Goal: Transaction & Acquisition: Book appointment/travel/reservation

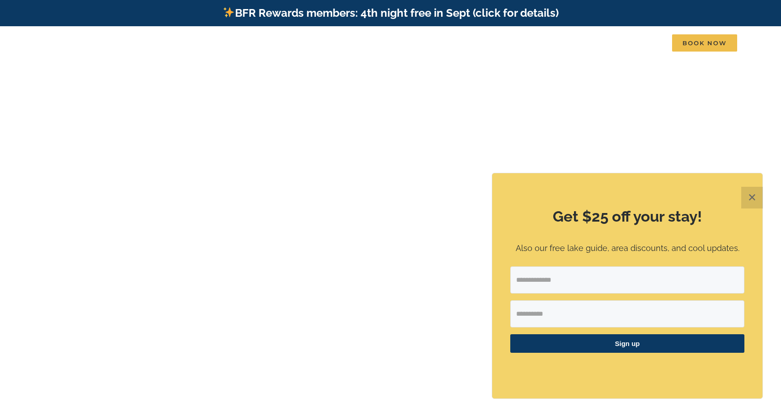
click at [620, 270] on input "Email Address" at bounding box center [628, 279] width 234 height 27
type input "**********"
type input "********"
click at [626, 344] on span "Sign up" at bounding box center [628, 343] width 234 height 19
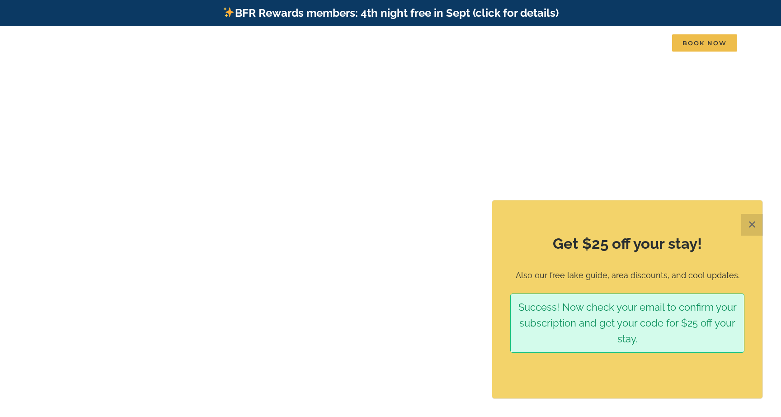
click at [751, 227] on button "✕" at bounding box center [753, 225] width 22 height 22
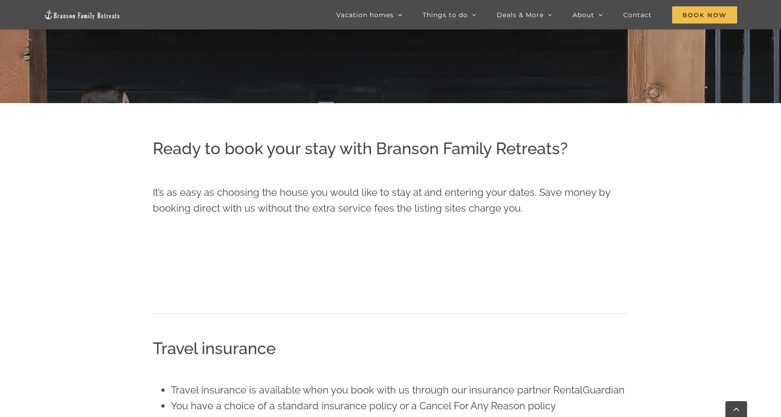
scroll to position [233, 0]
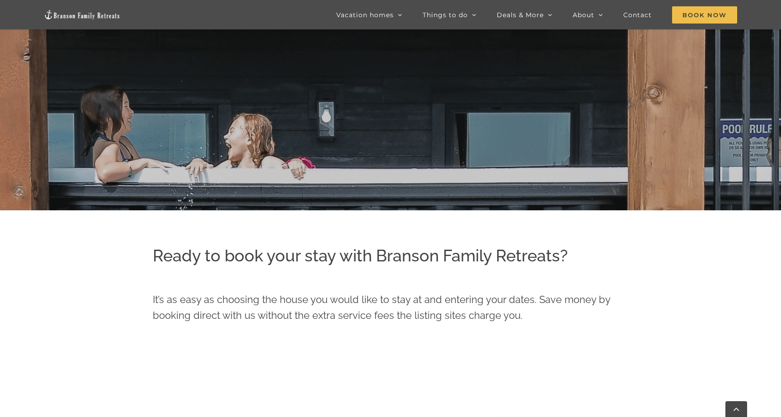
click at [491, 294] on p "It’s as easy as choosing the house you would like to stay at and entering your …" at bounding box center [391, 308] width 476 height 32
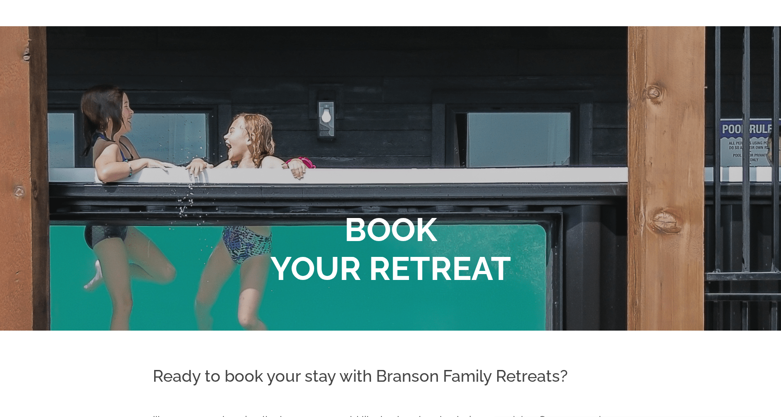
scroll to position [0, 0]
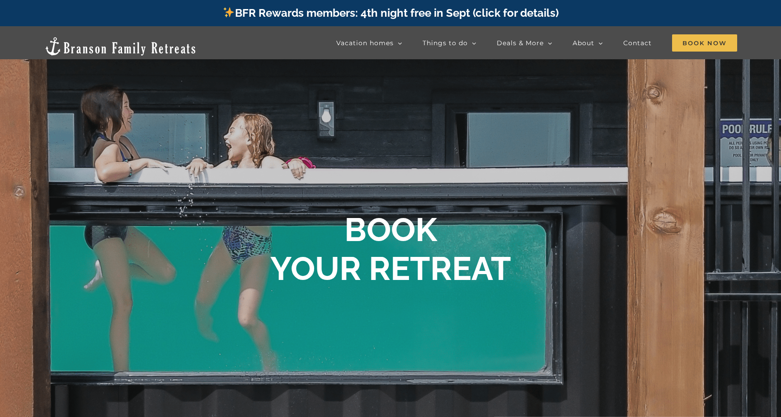
click at [444, 250] on b "BOOK YOUR RETREAT" at bounding box center [390, 248] width 241 height 77
click at [686, 43] on span "Book Now" at bounding box center [704, 42] width 65 height 17
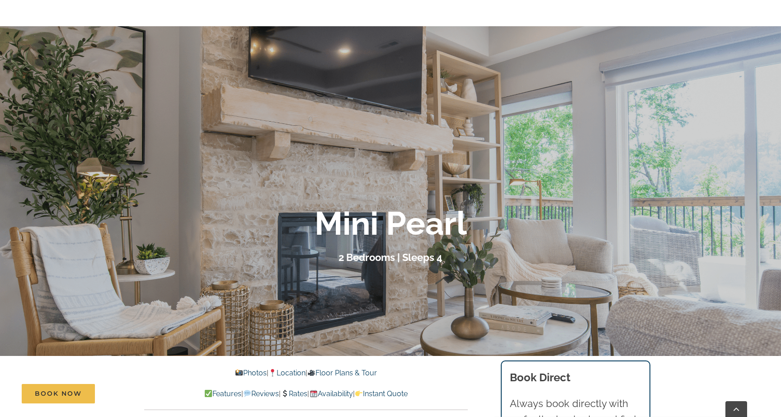
scroll to position [168, 0]
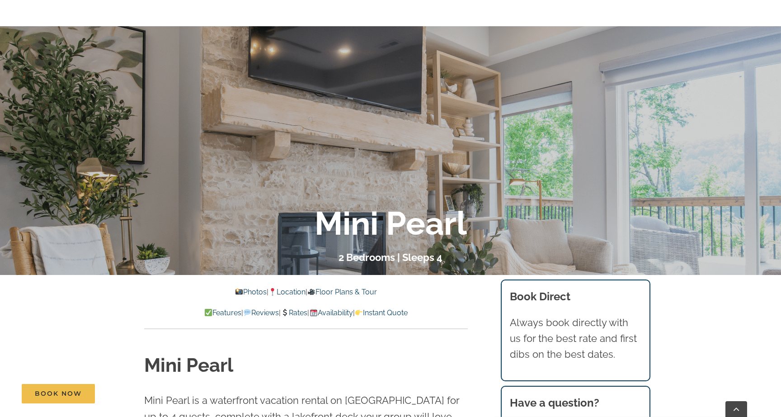
click at [236, 288] on link "Photos" at bounding box center [251, 292] width 32 height 9
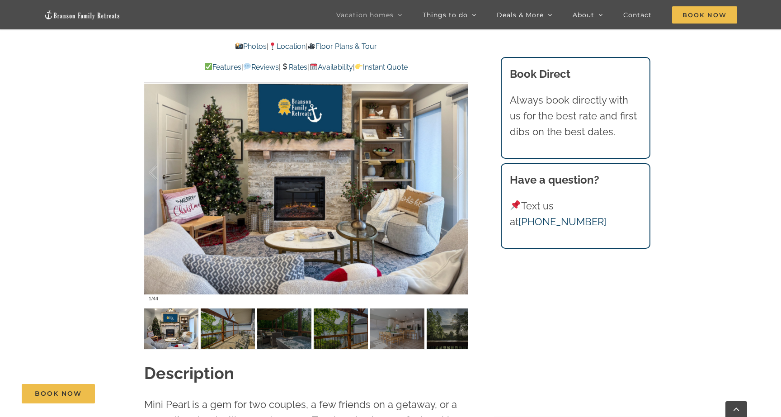
scroll to position [659, 0]
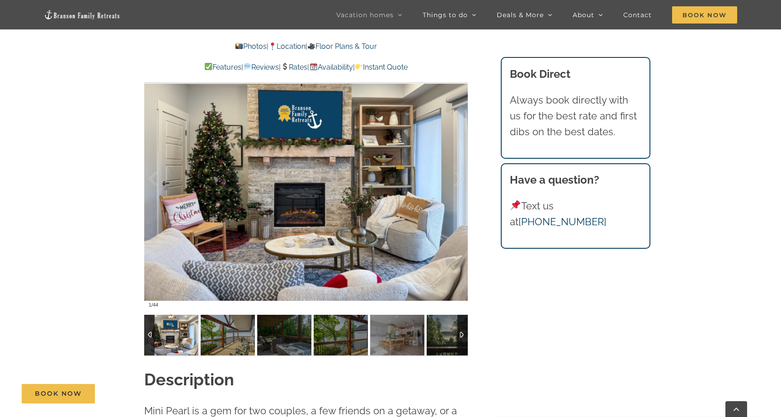
click at [191, 343] on img at bounding box center [171, 335] width 54 height 41
click at [231, 344] on img at bounding box center [228, 335] width 54 height 41
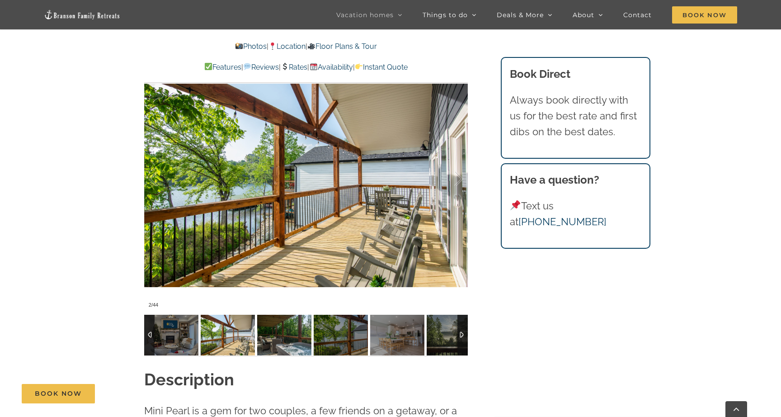
click at [277, 332] on img at bounding box center [284, 335] width 54 height 41
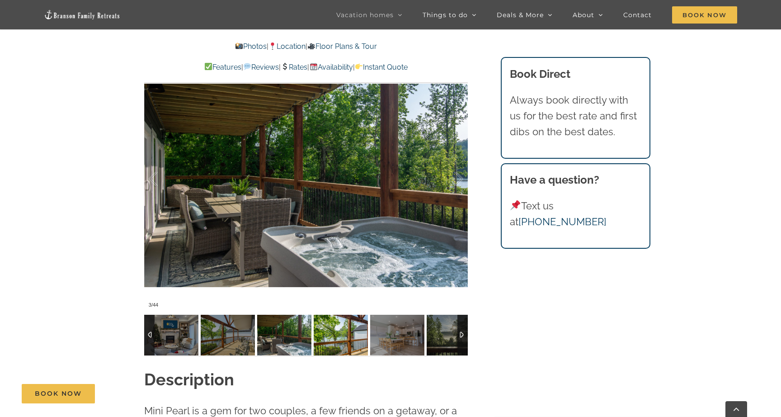
click at [317, 331] on img at bounding box center [341, 335] width 54 height 41
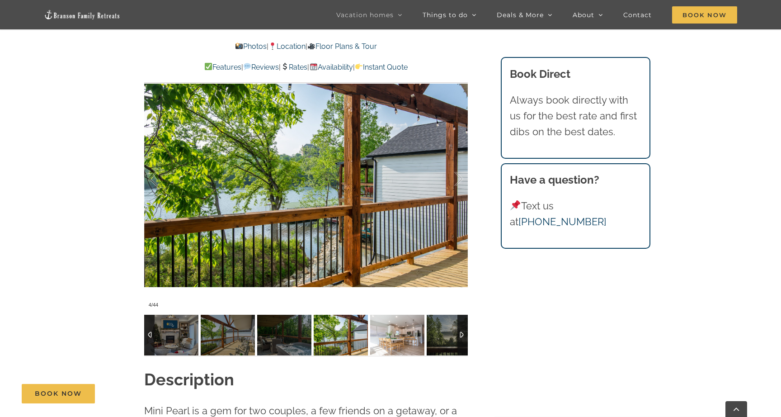
click at [388, 325] on img at bounding box center [397, 335] width 54 height 41
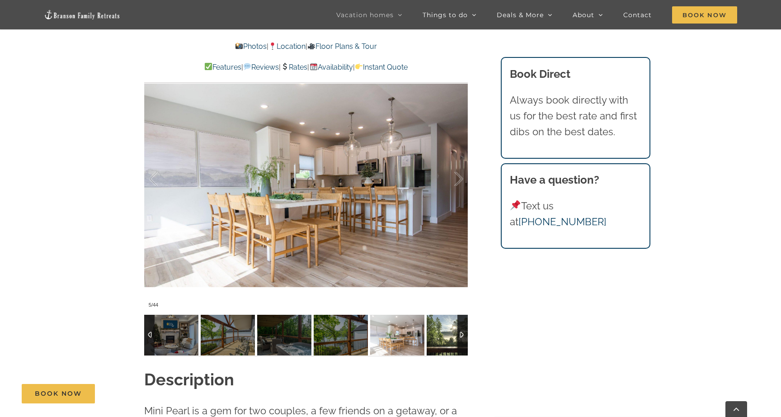
click at [437, 331] on img at bounding box center [454, 335] width 54 height 41
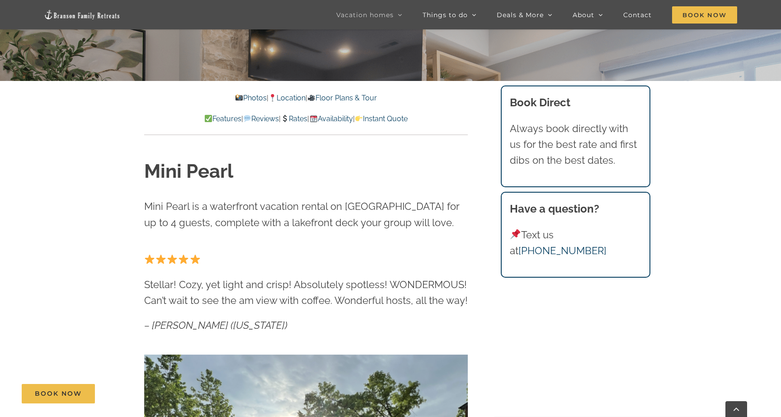
scroll to position [374, 0]
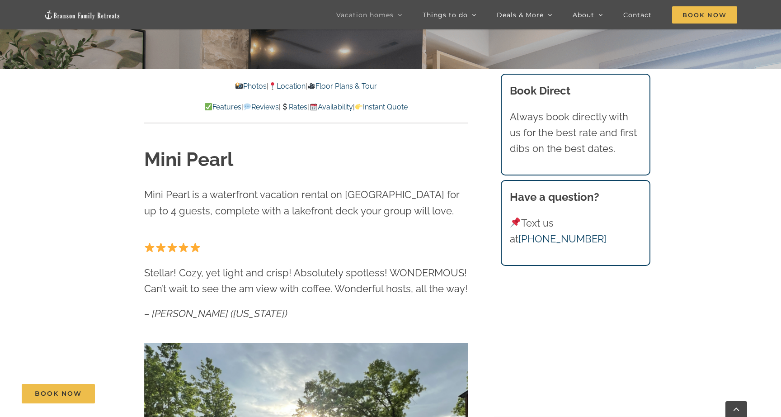
click at [296, 106] on link "Rates" at bounding box center [294, 107] width 27 height 9
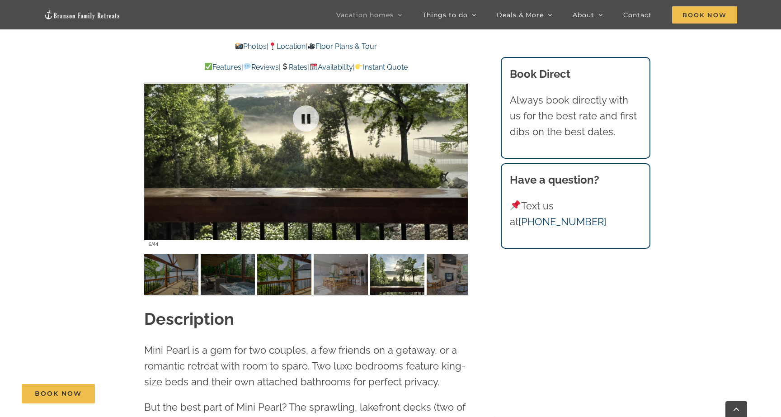
scroll to position [722, 0]
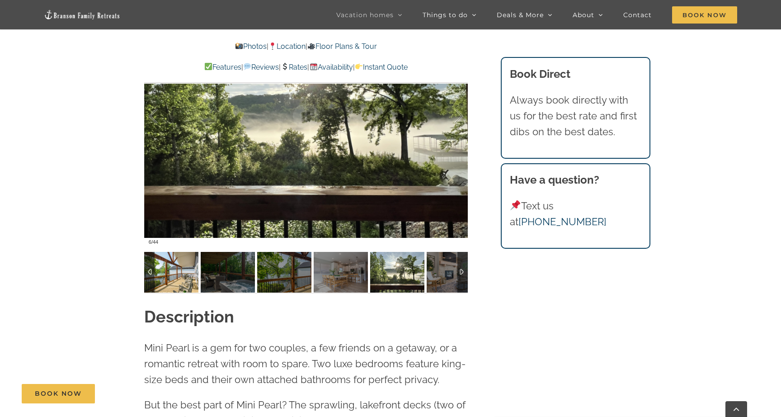
click at [179, 279] on img at bounding box center [171, 272] width 54 height 41
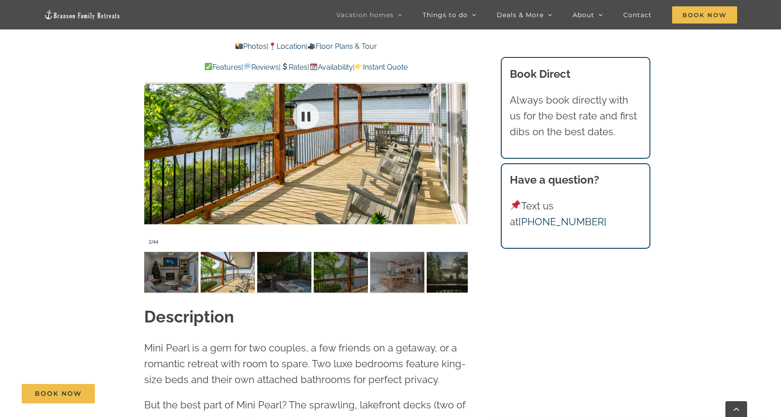
click at [238, 160] on div at bounding box center [306, 116] width 324 height 266
click at [235, 283] on img at bounding box center [228, 272] width 54 height 41
click at [230, 281] on img at bounding box center [228, 272] width 54 height 41
click at [289, 278] on img at bounding box center [284, 272] width 54 height 41
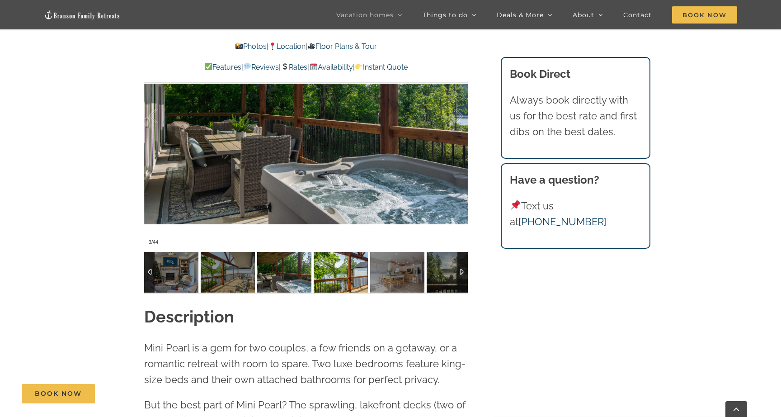
click at [326, 277] on img at bounding box center [341, 272] width 54 height 41
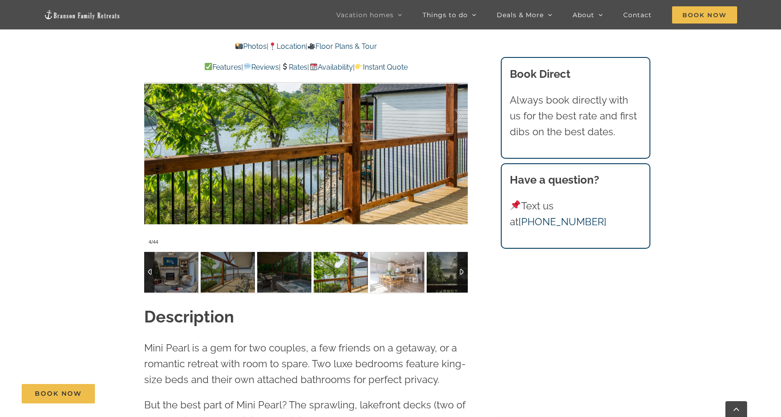
click at [387, 270] on img at bounding box center [397, 272] width 54 height 41
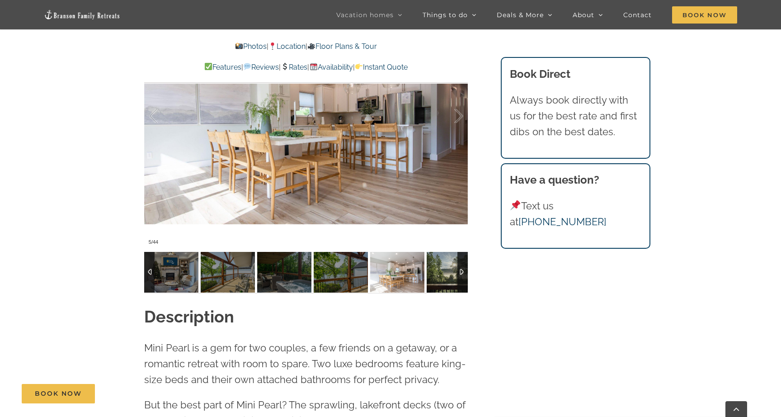
click at [436, 279] on img at bounding box center [454, 272] width 54 height 41
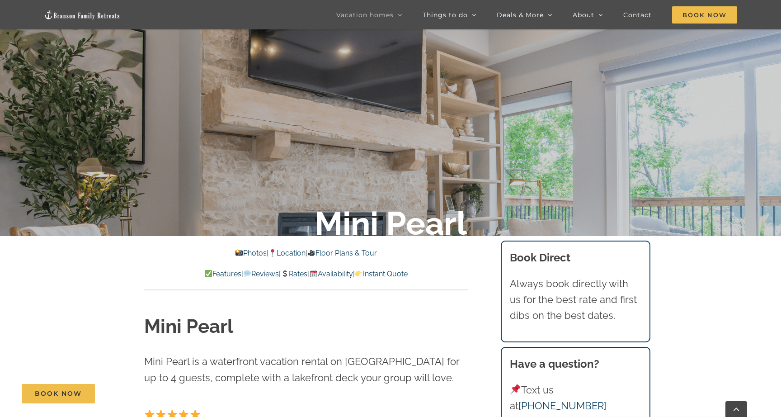
scroll to position [0, 0]
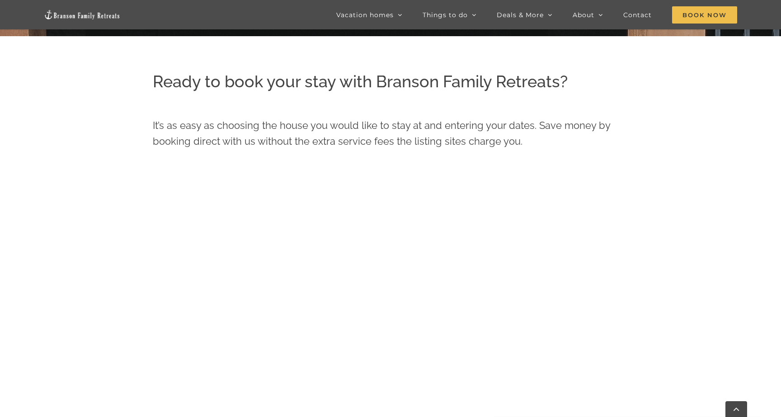
scroll to position [388, 0]
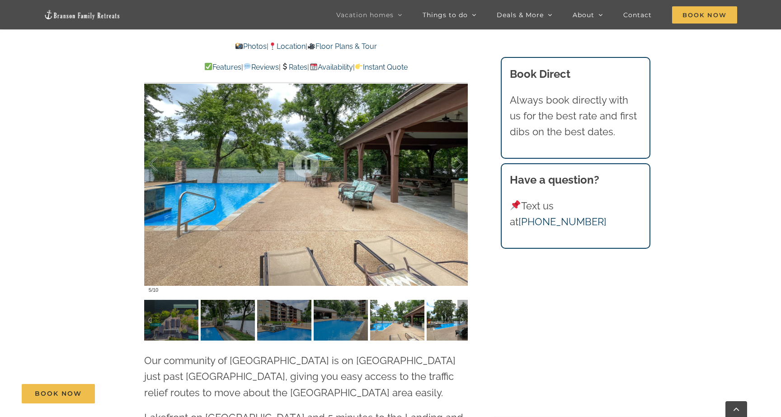
scroll to position [1928, 0]
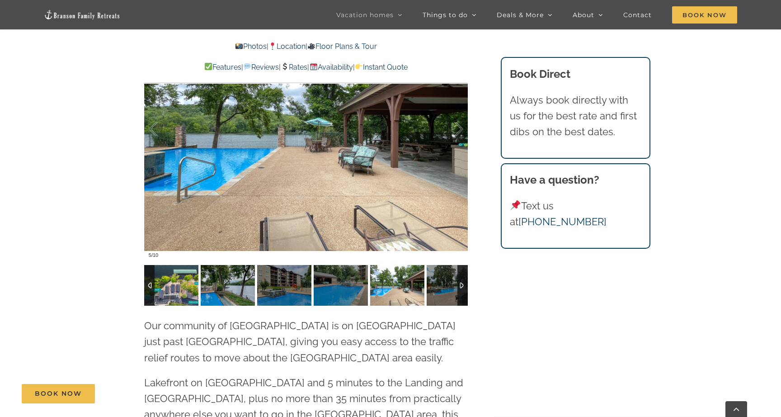
click at [167, 265] on img at bounding box center [171, 285] width 54 height 41
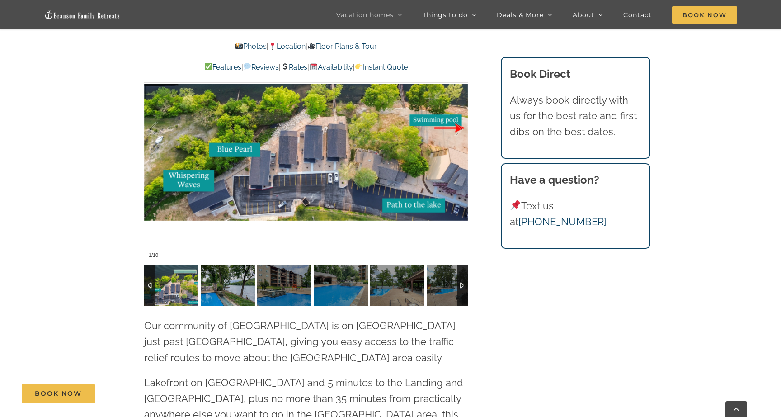
click at [227, 265] on img at bounding box center [228, 285] width 54 height 41
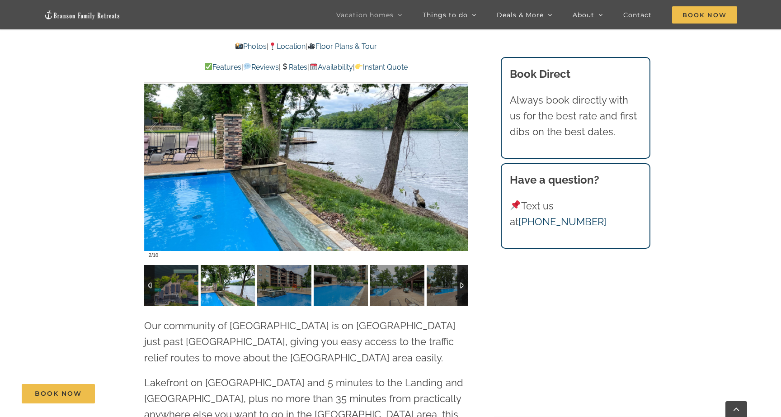
click at [267, 265] on img at bounding box center [284, 285] width 54 height 41
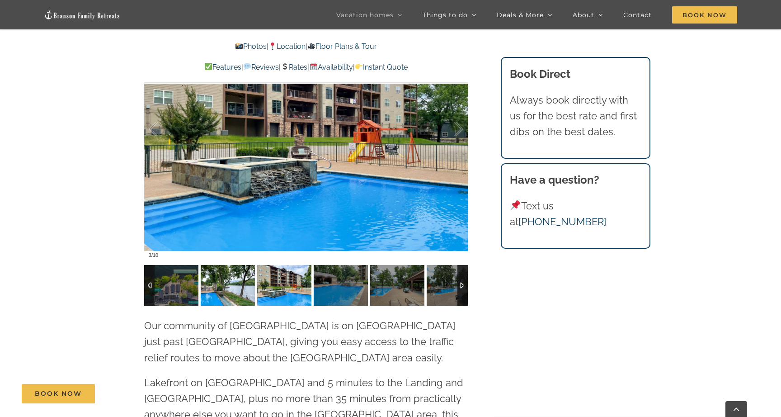
click at [245, 265] on img at bounding box center [228, 285] width 54 height 41
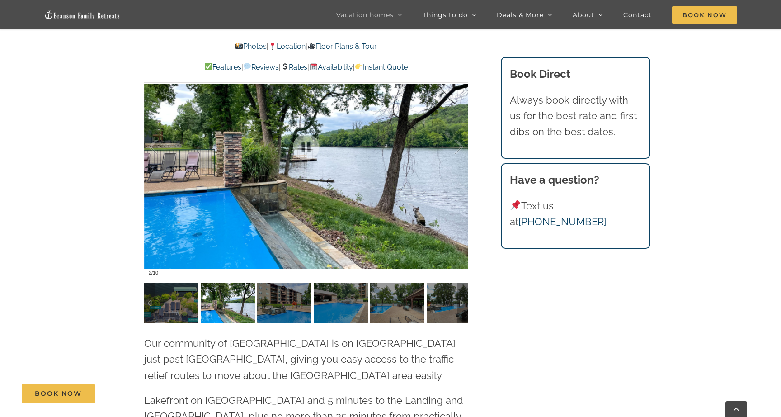
scroll to position [1908, 0]
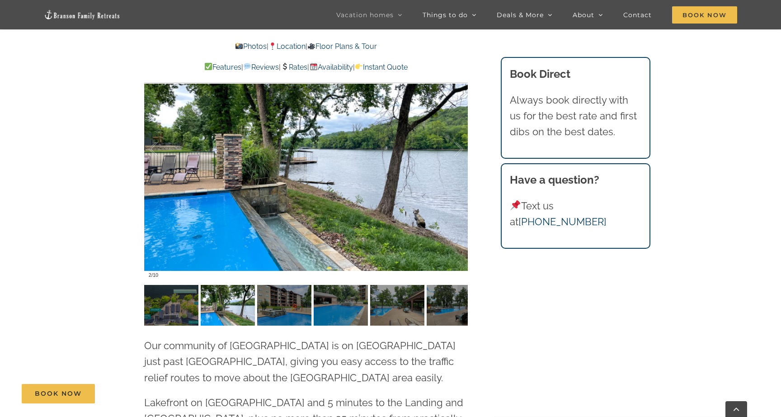
click at [293, 285] on img at bounding box center [284, 305] width 54 height 41
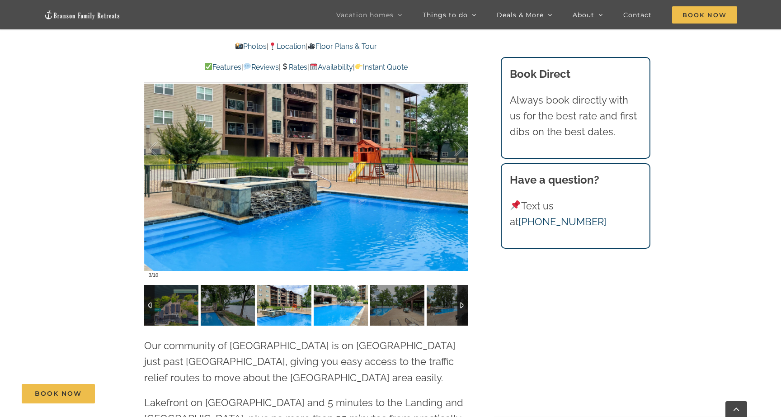
click at [334, 285] on img at bounding box center [341, 305] width 54 height 41
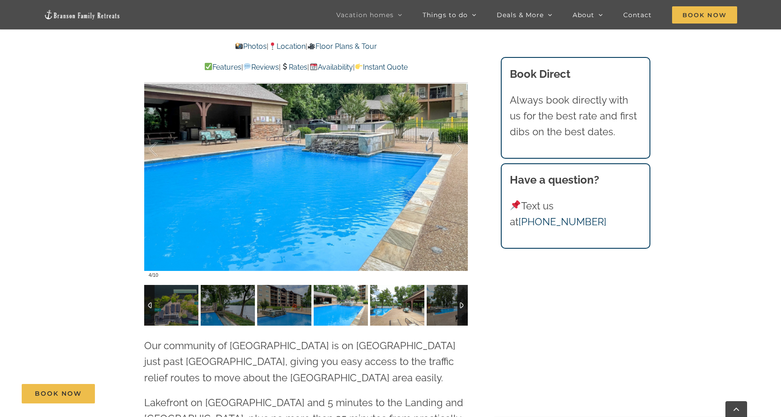
click at [392, 285] on img at bounding box center [397, 305] width 54 height 41
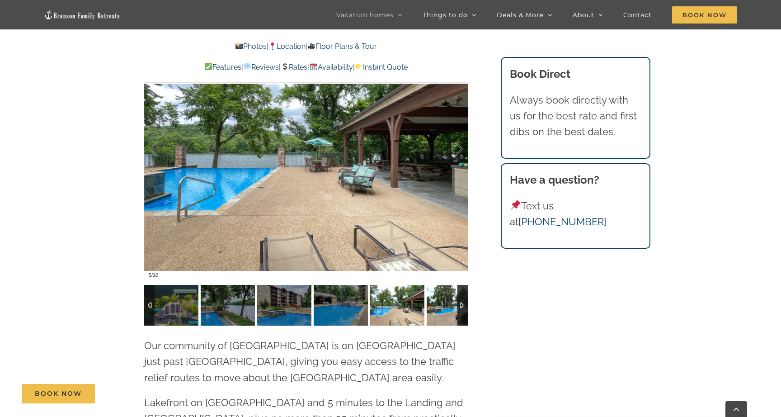
click at [442, 285] on img at bounding box center [454, 305] width 54 height 41
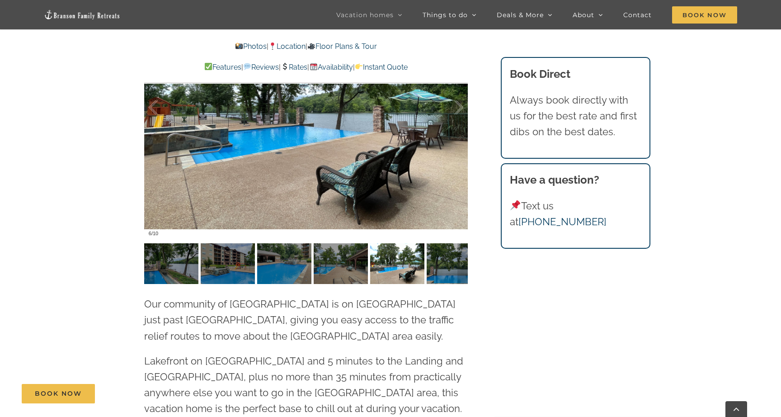
scroll to position [1953, 0]
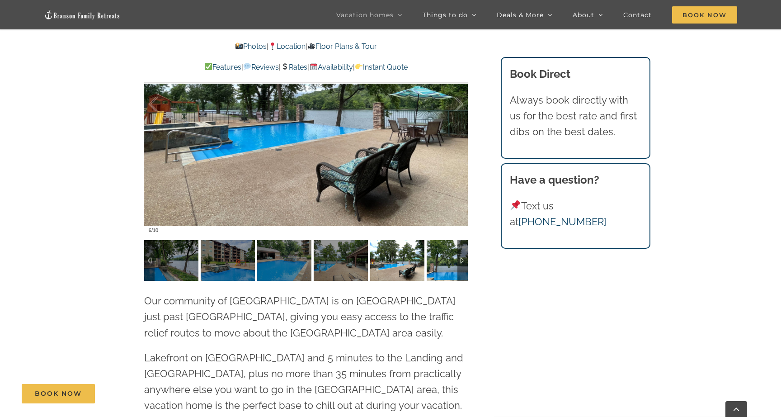
click at [442, 240] on img at bounding box center [454, 260] width 54 height 41
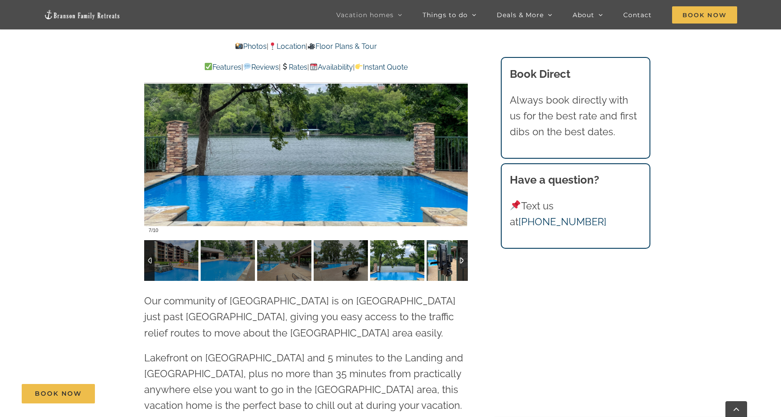
click at [444, 240] on img at bounding box center [454, 260] width 54 height 41
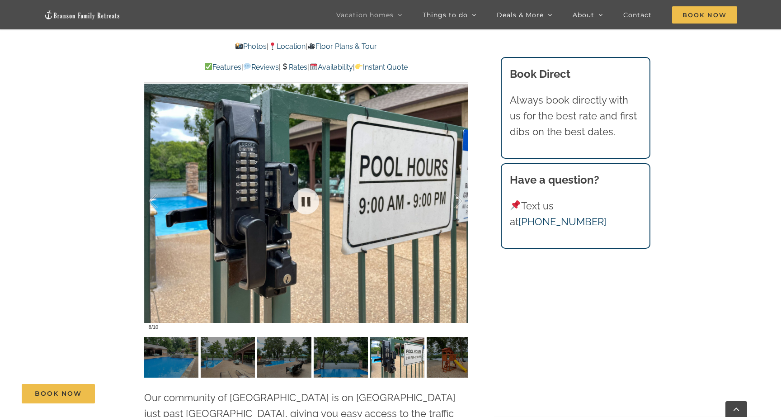
scroll to position [1862, 0]
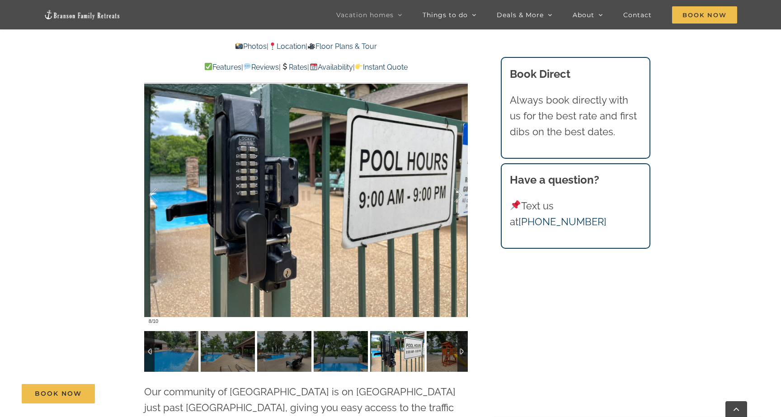
click at [449, 331] on img at bounding box center [454, 351] width 54 height 41
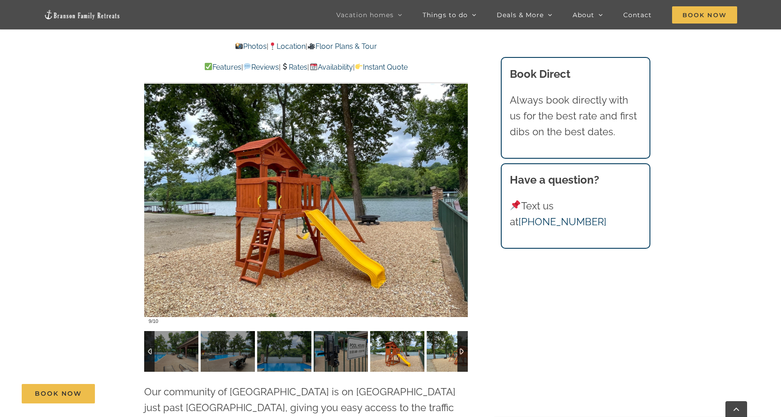
click at [449, 331] on img at bounding box center [454, 351] width 54 height 41
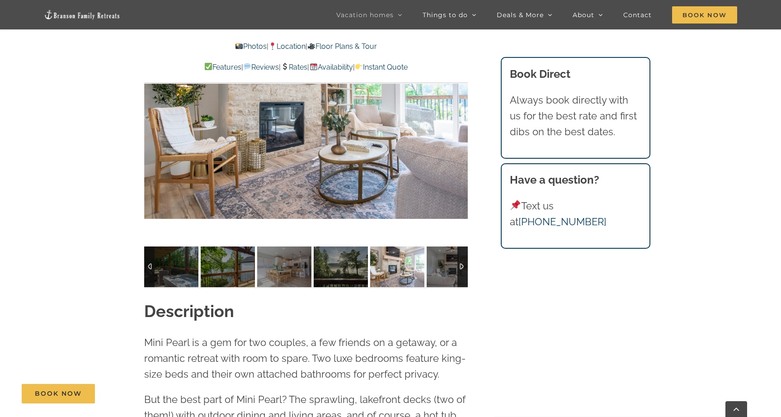
scroll to position [721, 0]
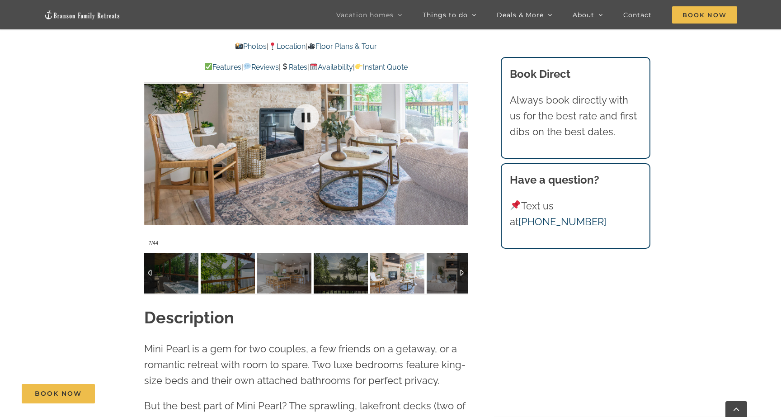
click at [386, 145] on div at bounding box center [306, 117] width 324 height 266
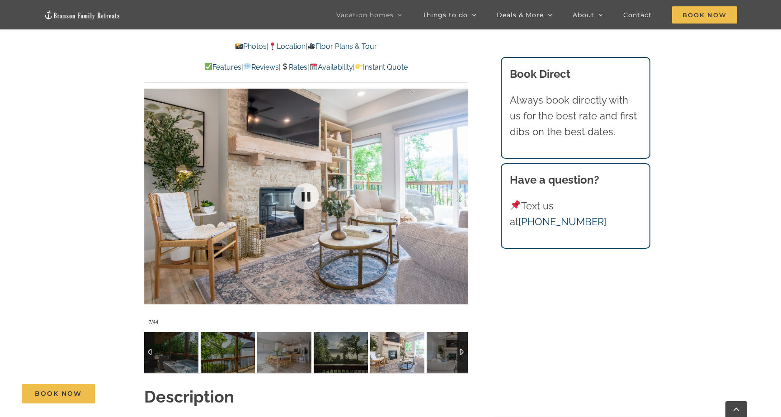
scroll to position [631, 0]
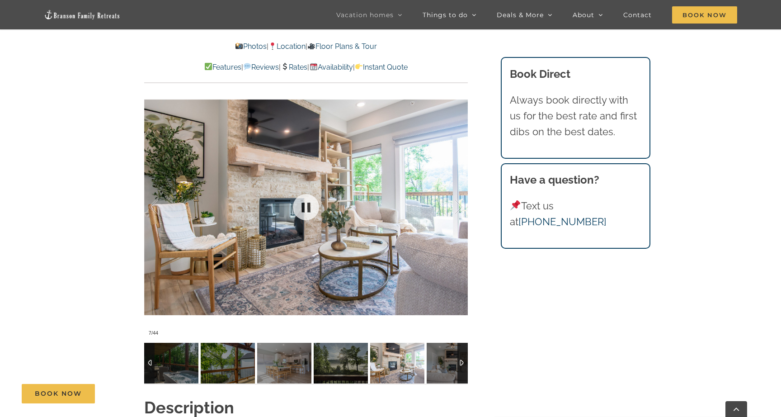
click at [185, 348] on img at bounding box center [171, 363] width 54 height 41
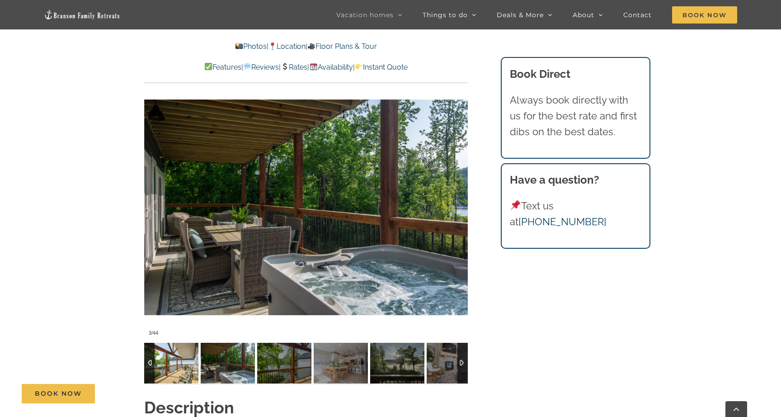
click at [187, 360] on img at bounding box center [171, 363] width 54 height 41
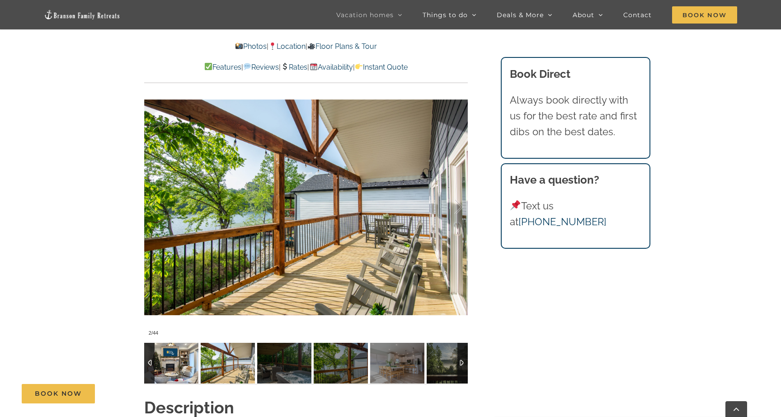
click at [187, 360] on img at bounding box center [171, 363] width 54 height 41
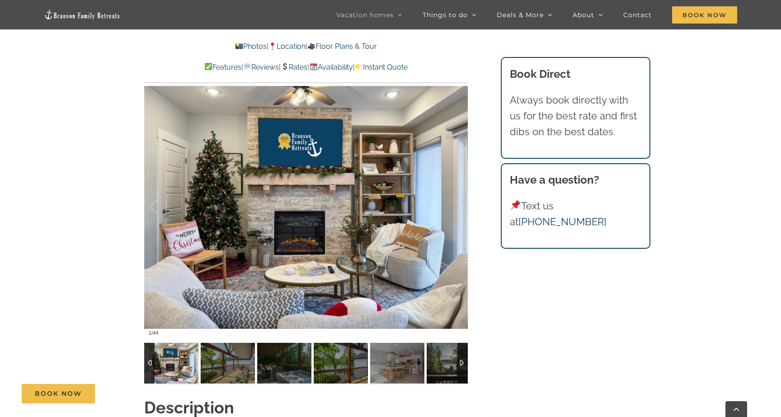
click at [187, 360] on img at bounding box center [171, 363] width 54 height 41
click at [246, 247] on div at bounding box center [306, 207] width 324 height 266
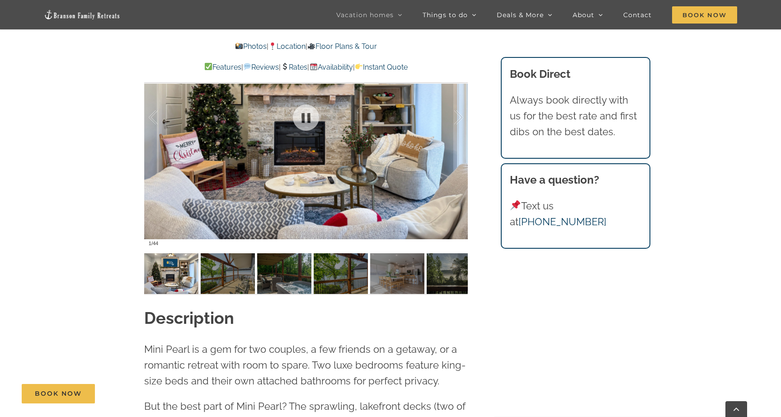
scroll to position [722, 0]
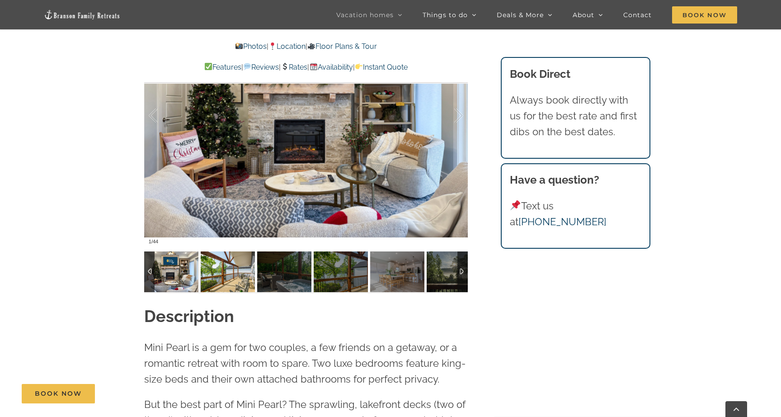
click at [221, 279] on img at bounding box center [228, 271] width 54 height 41
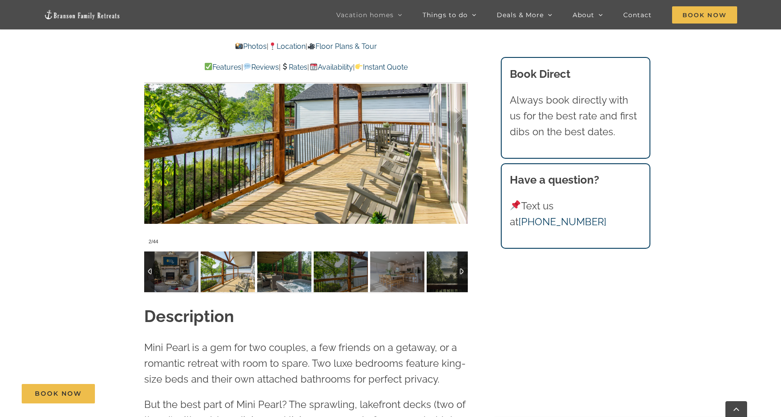
click at [285, 284] on img at bounding box center [284, 271] width 54 height 41
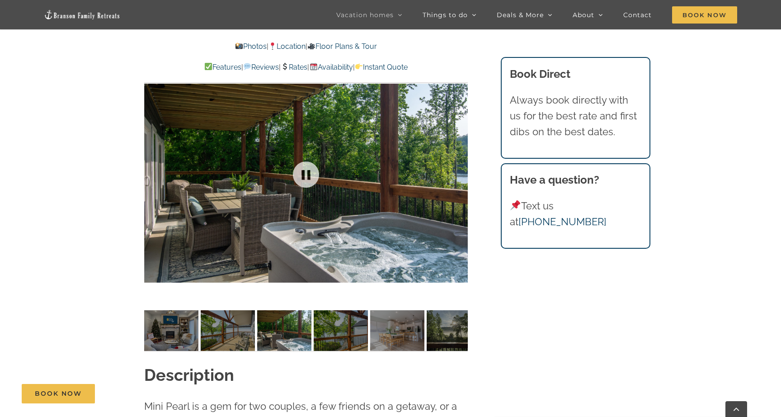
scroll to position [670, 0]
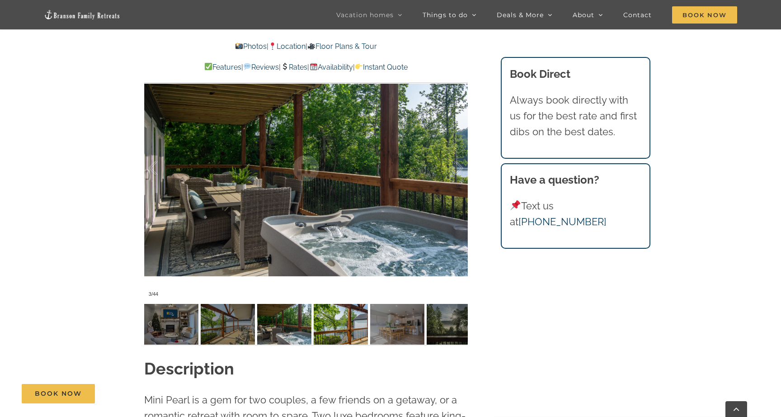
click at [344, 320] on img at bounding box center [341, 324] width 54 height 41
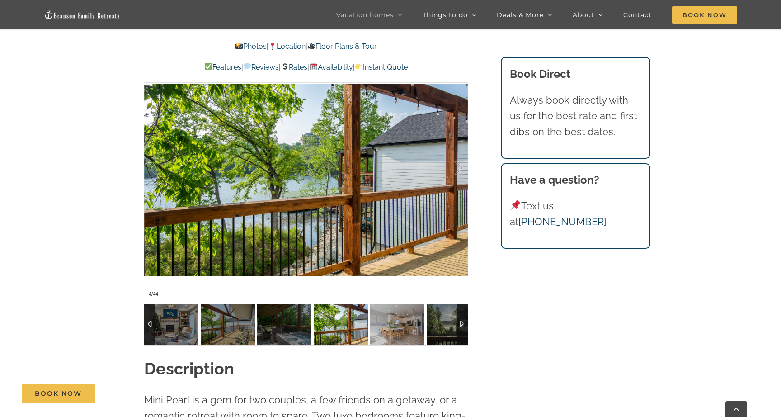
click at [375, 320] on img at bounding box center [397, 324] width 54 height 41
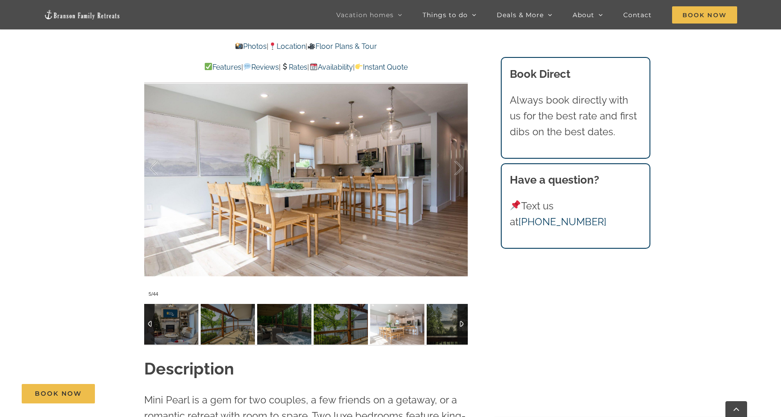
click at [402, 317] on img at bounding box center [397, 324] width 54 height 41
click at [434, 312] on img at bounding box center [454, 324] width 54 height 41
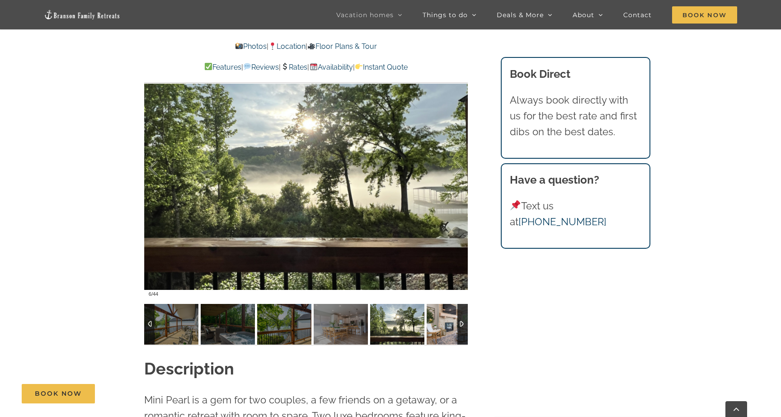
click at [446, 314] on img at bounding box center [454, 324] width 54 height 41
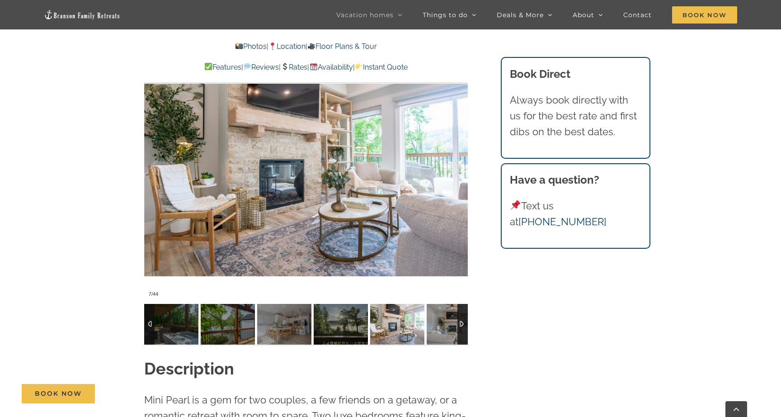
click at [458, 314] on div at bounding box center [463, 324] width 10 height 41
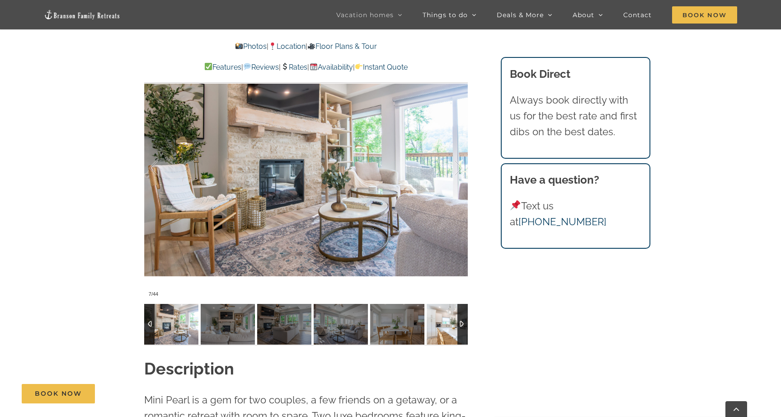
click at [441, 322] on img at bounding box center [454, 324] width 54 height 41
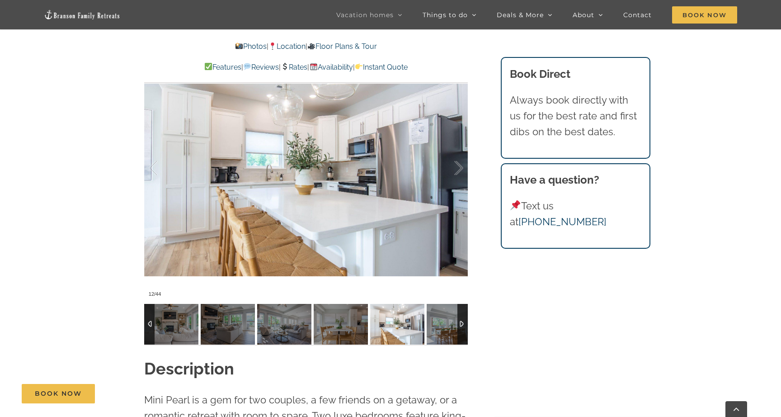
click at [397, 331] on img at bounding box center [397, 324] width 54 height 41
click at [427, 336] on img at bounding box center [454, 324] width 54 height 41
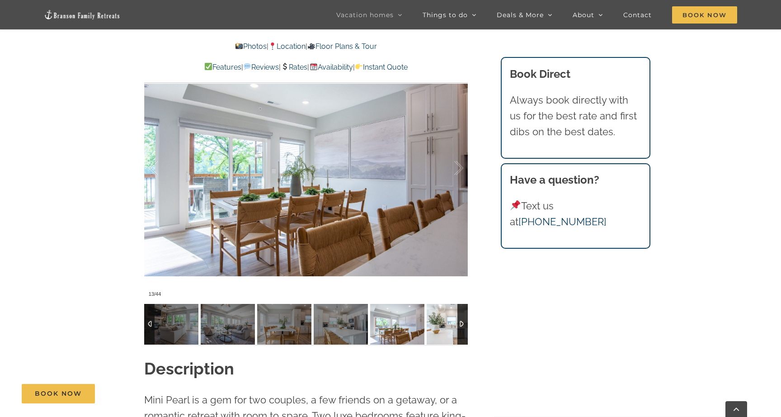
click at [434, 336] on img at bounding box center [454, 324] width 54 height 41
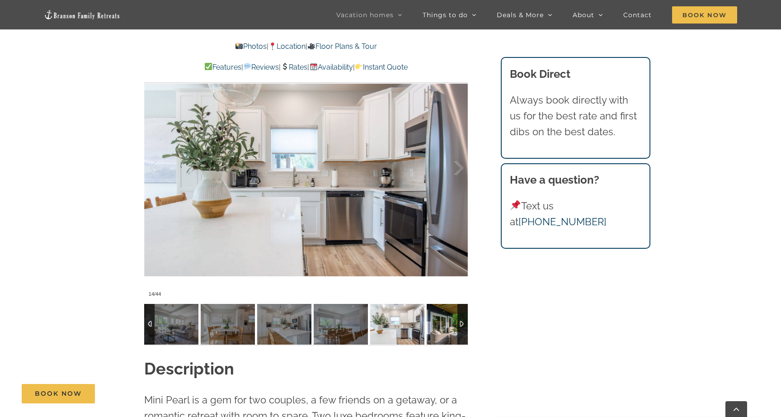
click at [439, 334] on img at bounding box center [454, 324] width 54 height 41
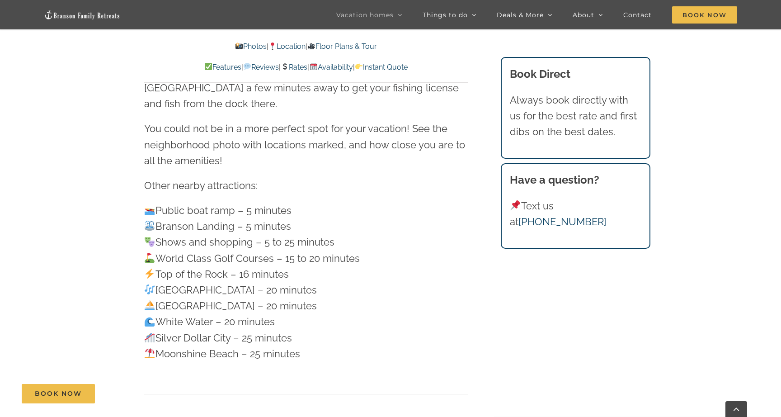
scroll to position [2326, 0]
click at [520, 74] on link "Specials" at bounding box center [553, 69] width 113 height 16
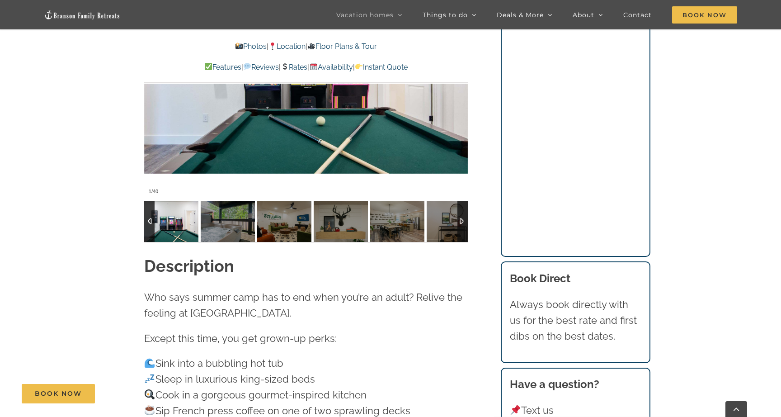
scroll to position [878, 0]
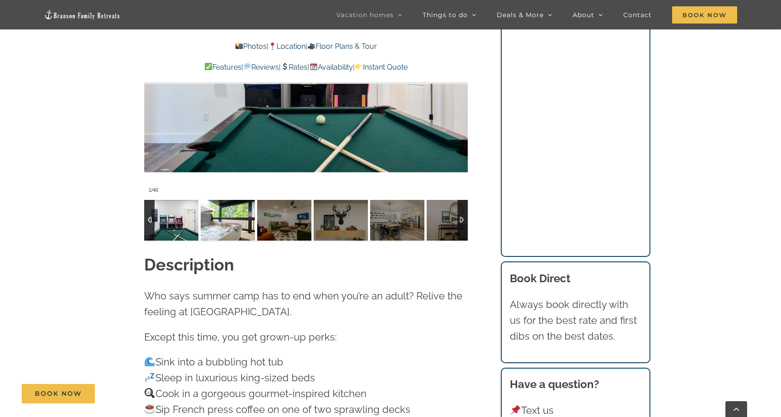
click at [223, 219] on img at bounding box center [228, 220] width 54 height 41
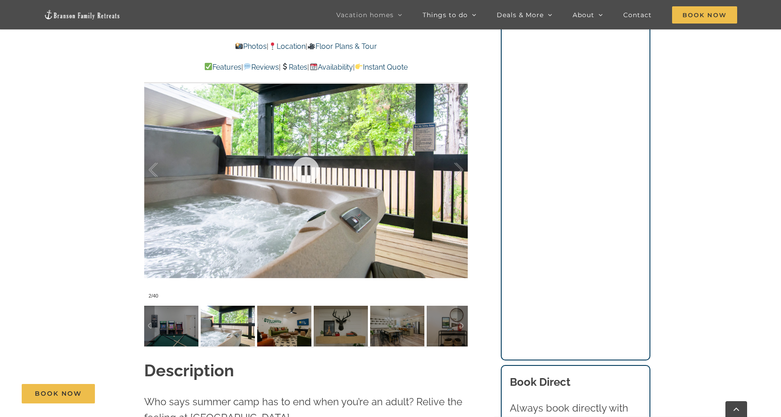
scroll to position [755, 0]
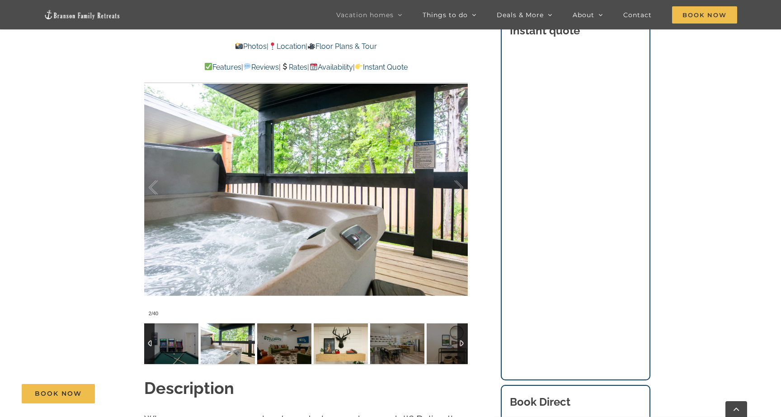
click at [351, 345] on img at bounding box center [341, 343] width 54 height 41
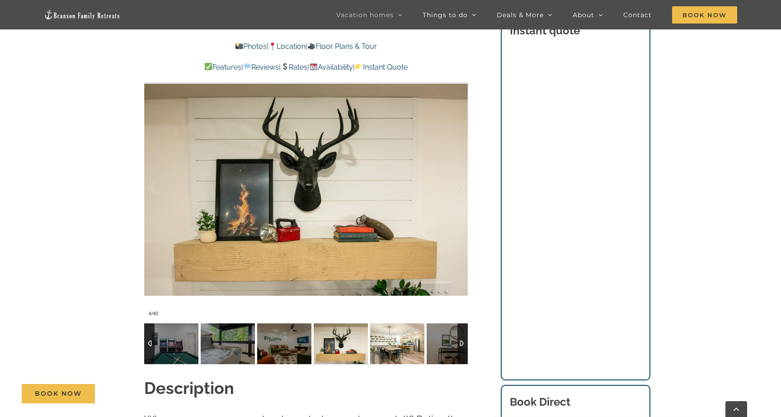
click at [402, 348] on img at bounding box center [397, 343] width 54 height 41
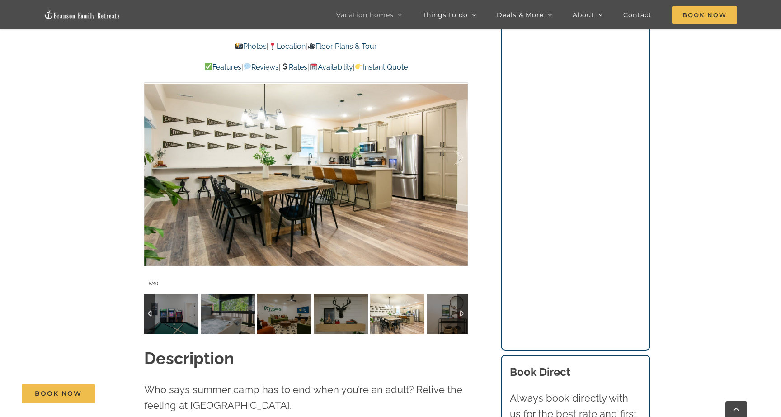
scroll to position [785, 0]
click at [444, 301] on img at bounding box center [454, 313] width 54 height 41
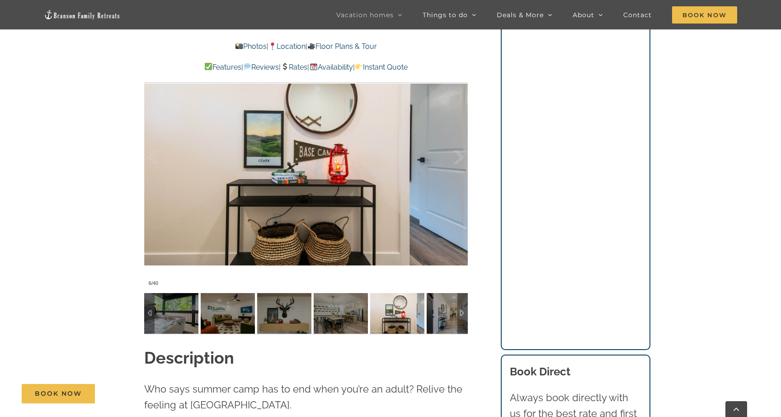
click at [468, 304] on div "Mini Camp Our camp vibes vacation rental in [GEOGRAPHIC_DATA], [GEOGRAPHIC_DATA…" at bounding box center [306, 30] width 360 height 634
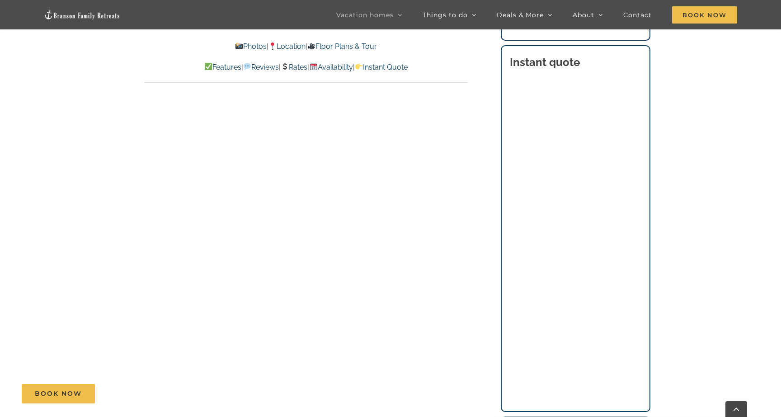
scroll to position [6158, 0]
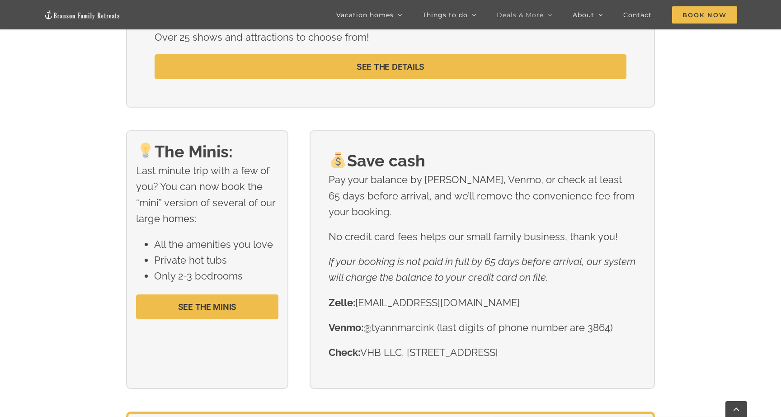
scroll to position [1328, 0]
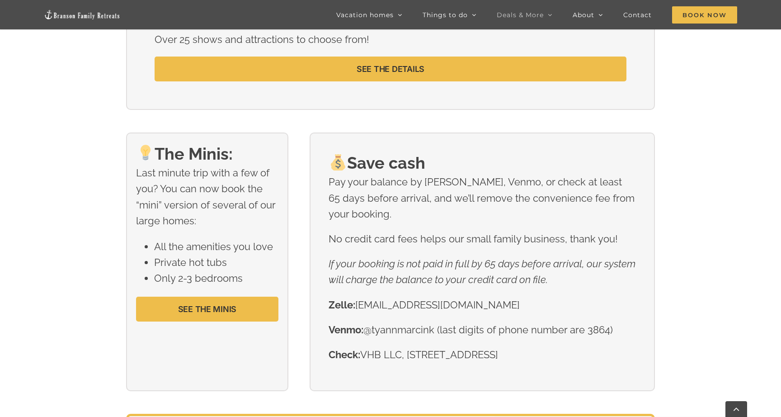
click at [83, 19] on img at bounding box center [82, 14] width 77 height 10
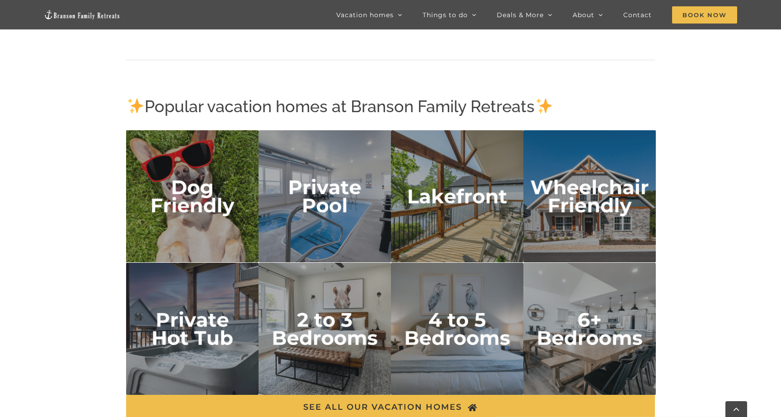
scroll to position [1446, 0]
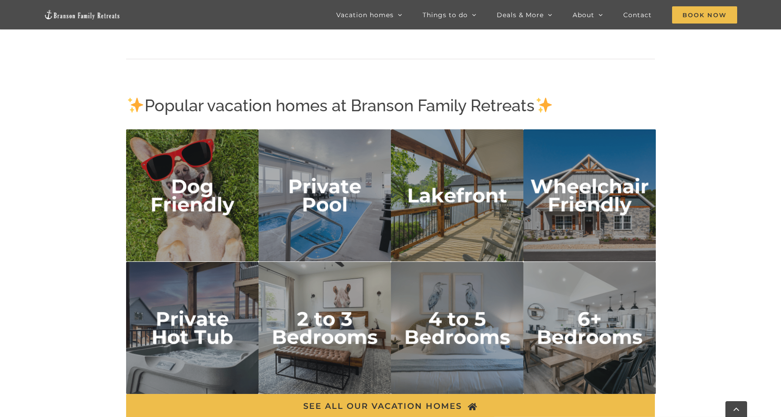
click at [466, 231] on img "lakefront" at bounding box center [457, 195] width 132 height 132
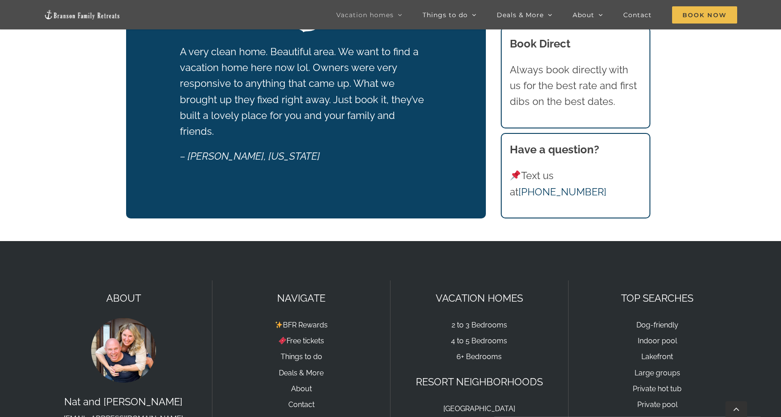
scroll to position [1096, 0]
